Goal: Transaction & Acquisition: Purchase product/service

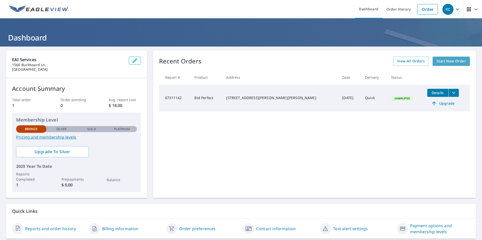
click at [448, 61] on span "Start New Order" at bounding box center [450, 61] width 29 height 6
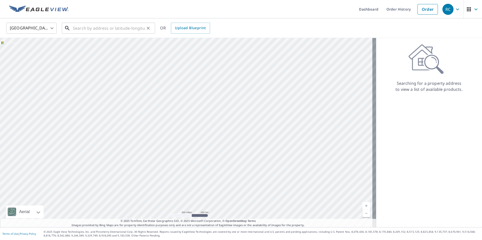
click at [104, 27] on input "text" at bounding box center [109, 28] width 72 height 14
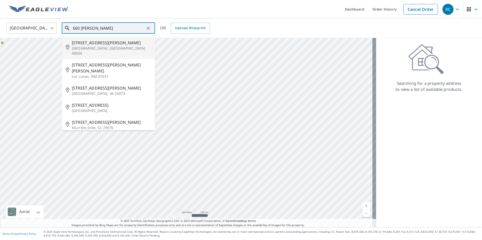
click at [93, 42] on span "660 Carson Dr" at bounding box center [111, 43] width 79 height 6
type input "660 Carson Dr Lebanon, OH 45036"
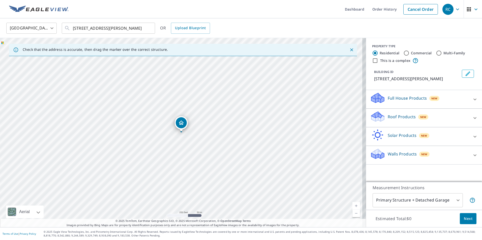
click at [392, 116] on p "Roof Products" at bounding box center [401, 117] width 28 height 6
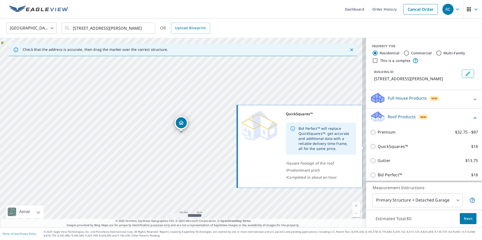
click at [370, 147] on input "QuickSquares™ $18" at bounding box center [374, 147] width 8 height 6
checkbox input "true"
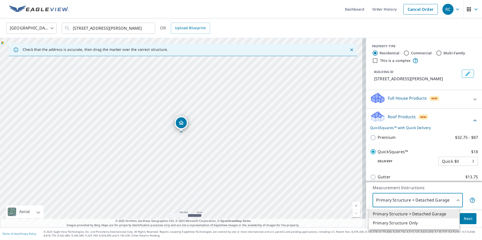
click at [453, 199] on body "RC RC Dashboard Order History Cancel Order RC United States US ​ 660 Carson Dr …" at bounding box center [241, 120] width 482 height 240
click at [411, 224] on li "Primary Structure Only" at bounding box center [413, 223] width 90 height 9
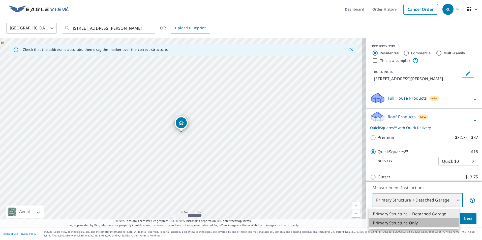
type input "2"
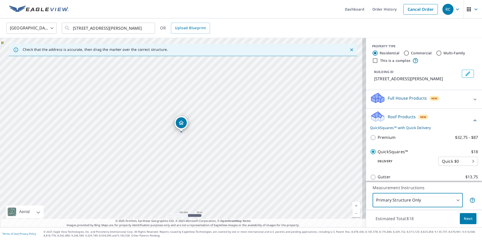
click at [467, 220] on span "Next" at bounding box center [467, 219] width 9 height 6
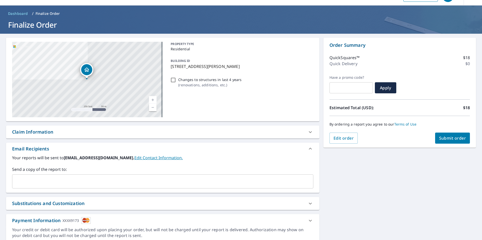
scroll to position [32, 0]
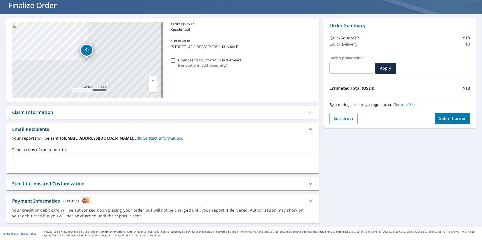
click at [445, 117] on span "Submit order" at bounding box center [452, 119] width 27 height 6
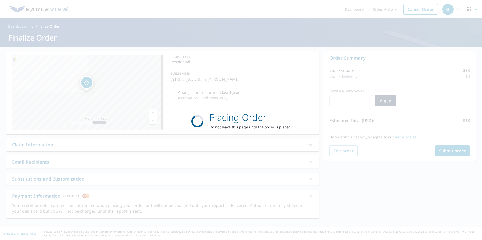
scroll to position [0, 0]
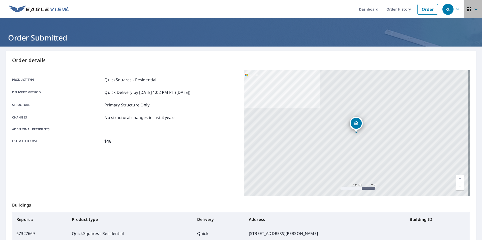
click at [466, 9] on icon "button" at bounding box center [468, 9] width 4 height 4
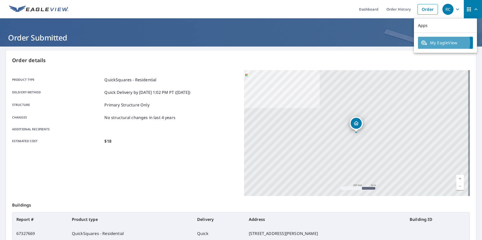
click at [441, 43] on span "My EagleView" at bounding box center [445, 43] width 49 height 6
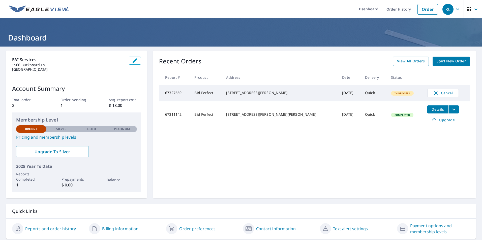
click at [454, 8] on icon "button" at bounding box center [457, 9] width 6 height 6
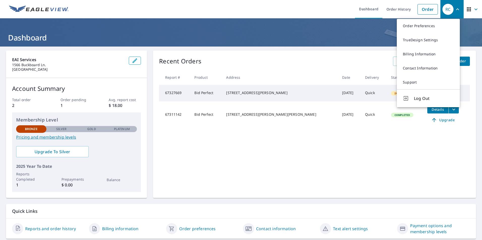
click at [304, 10] on ul "Dashboard Order History Order" at bounding box center [256, 9] width 368 height 18
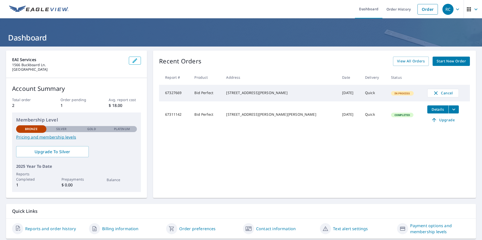
drag, startPoint x: 467, startPoint y: 0, endPoint x: 305, endPoint y: 8, distance: 161.9
click at [305, 8] on ul "Dashboard Order History Order" at bounding box center [256, 9] width 368 height 18
drag, startPoint x: 461, startPoint y: 0, endPoint x: 336, endPoint y: 11, distance: 125.4
click at [336, 11] on ul "Dashboard Order History Order" at bounding box center [256, 9] width 368 height 18
click at [465, 10] on icon "button" at bounding box center [468, 9] width 6 height 6
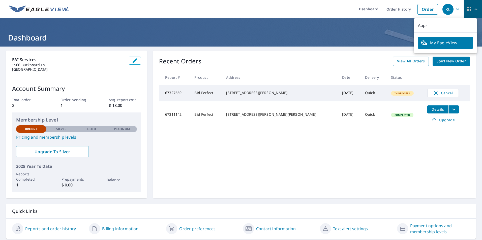
click at [474, 9] on icon "button" at bounding box center [475, 9] width 3 height 2
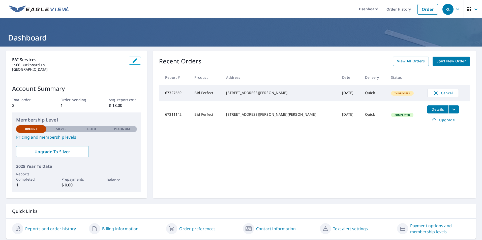
click at [474, 9] on icon "button" at bounding box center [475, 9] width 3 height 2
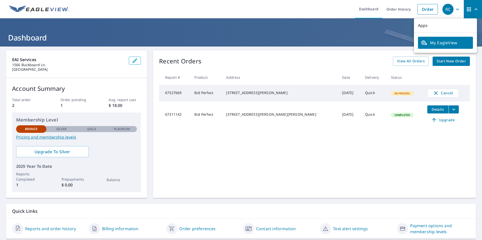
click at [474, 9] on icon "button" at bounding box center [475, 9] width 3 height 2
